Goal: Use online tool/utility: Utilize a website feature to perform a specific function

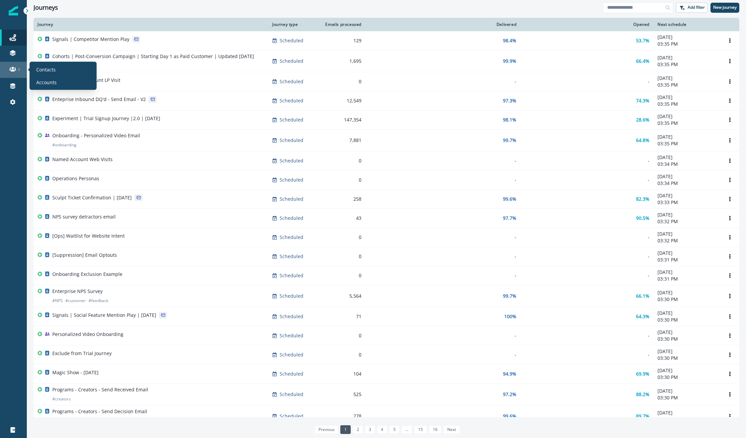
click at [13, 65] on link at bounding box center [13, 70] width 27 height 16
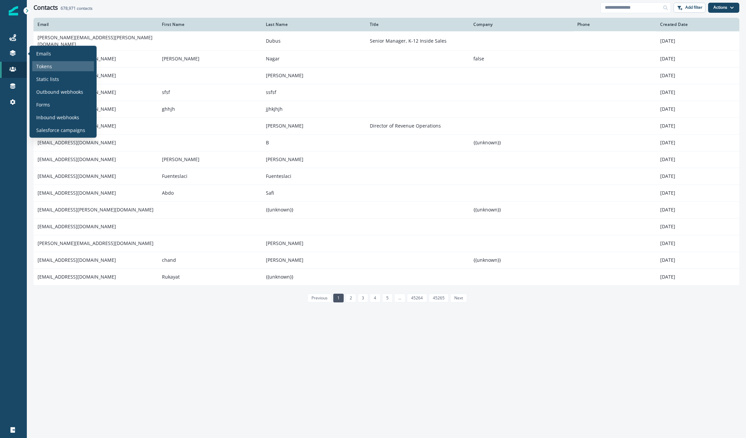
click at [44, 63] on p "Tokens" at bounding box center [44, 66] width 16 height 7
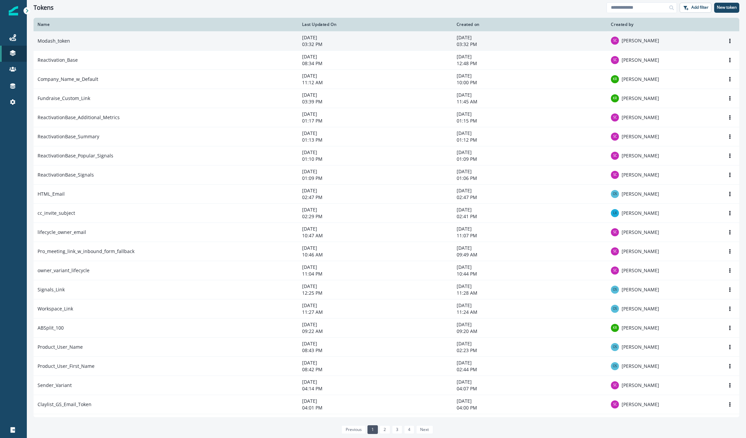
click at [139, 36] on td "Modash_token" at bounding box center [166, 40] width 265 height 19
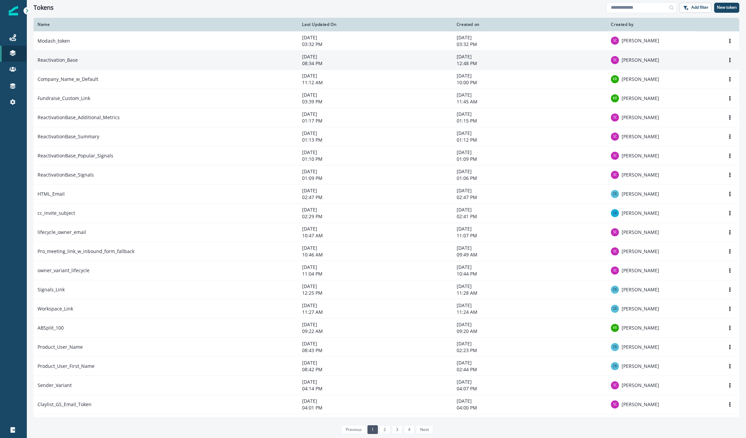
click at [112, 56] on td "Reactivation_Base" at bounding box center [166, 59] width 265 height 19
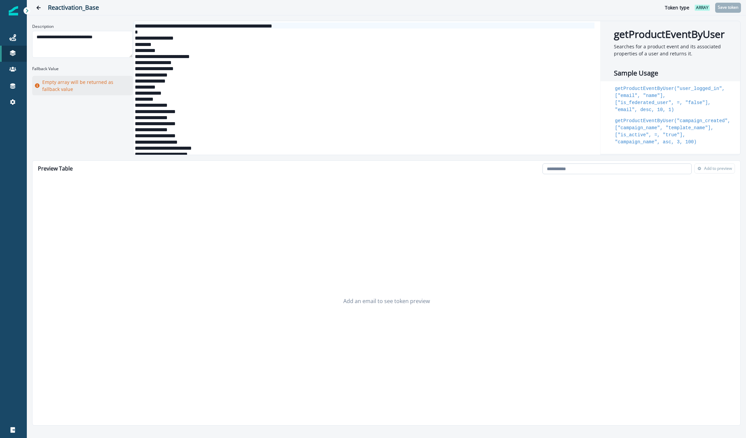
click at [663, 171] on input "email" at bounding box center [617, 168] width 149 height 11
paste input "**********"
type input "**********"
click at [712, 170] on p "Add to preview" at bounding box center [719, 168] width 28 height 5
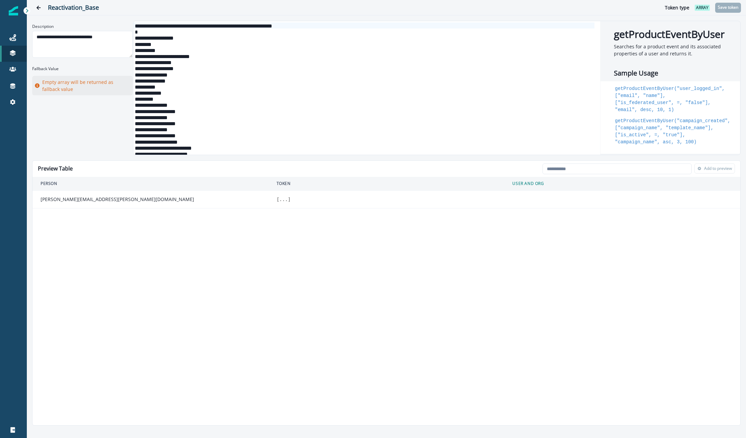
click at [284, 198] on button "..." at bounding box center [283, 199] width 8 height 7
click at [282, 201] on icon at bounding box center [281, 200] width 5 height 5
click at [282, 201] on button "..." at bounding box center [283, 199] width 8 height 7
click at [282, 201] on icon at bounding box center [281, 200] width 5 height 5
click at [282, 201] on button "..." at bounding box center [283, 199] width 8 height 7
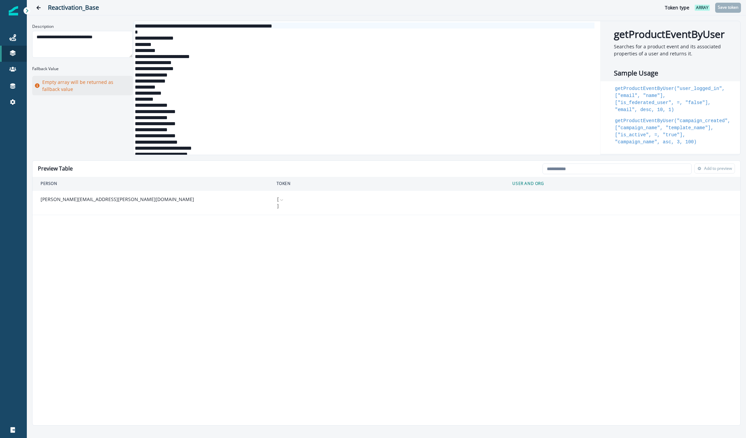
click at [282, 201] on icon at bounding box center [281, 200] width 5 height 5
click at [308, 331] on div "Preview Table Loading... Person data unavailable Add to preview Person Token Us…" at bounding box center [386, 292] width 709 height 265
